Goal: Transaction & Acquisition: Purchase product/service

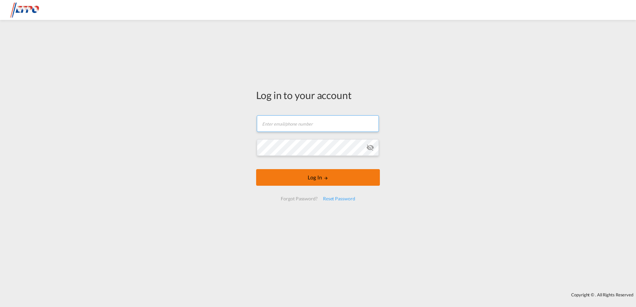
type input "[EMAIL_ADDRESS][DOMAIN_NAME]"
click at [329, 180] on button "Log In" at bounding box center [318, 177] width 124 height 17
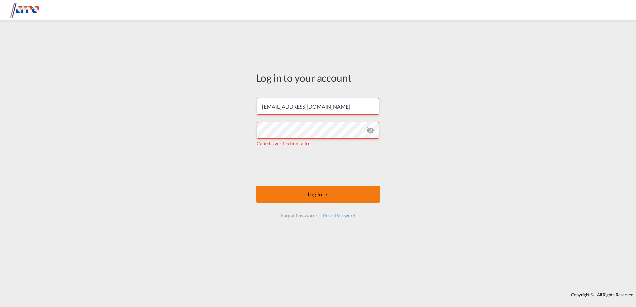
click at [314, 196] on button "Log In" at bounding box center [318, 194] width 124 height 17
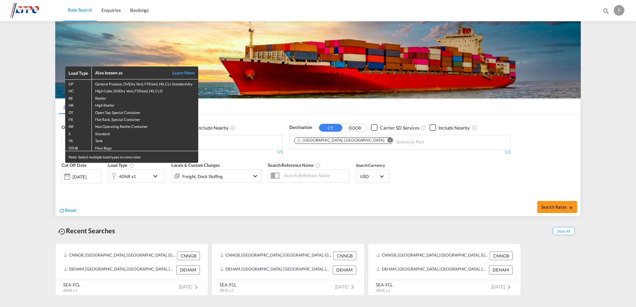
click at [81, 173] on div "Load Type Also known as Learn More GP General Purpose, DV(Dry Van), FT(Feet), H…" at bounding box center [318, 153] width 636 height 307
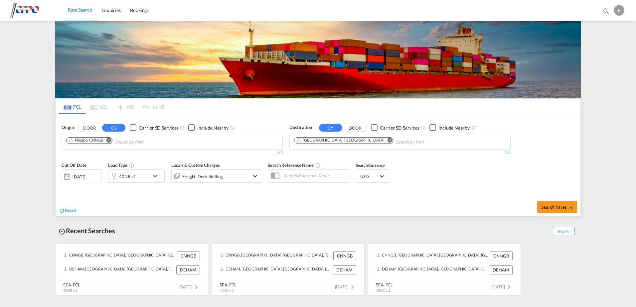
click at [82, 178] on div "[DATE]" at bounding box center [80, 177] width 14 height 6
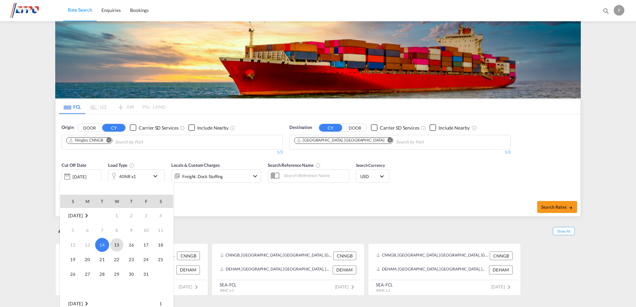
click at [116, 244] on span "15" at bounding box center [116, 244] width 13 height 13
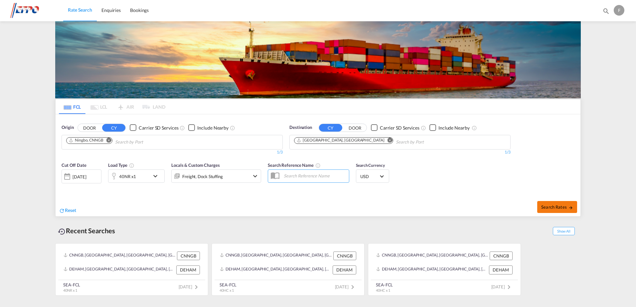
click at [563, 209] on span "Search Rates" at bounding box center [557, 207] width 32 height 5
type input "CNNGB to DEHAM / [DATE]"
